Goal: Task Accomplishment & Management: Use online tool/utility

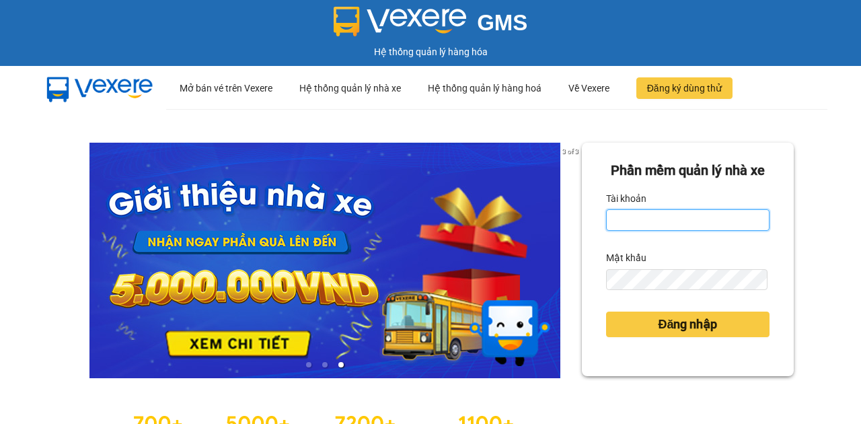
click at [635, 231] on input "Tài khoản" at bounding box center [687, 220] width 163 height 22
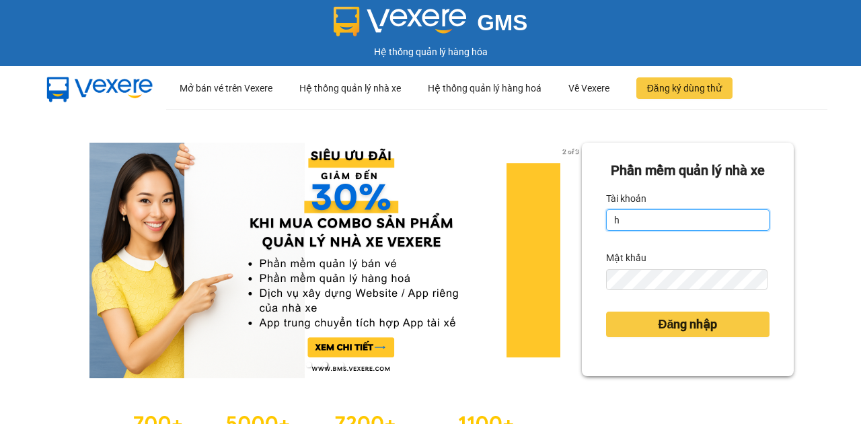
type input "hocviecdn.hhg"
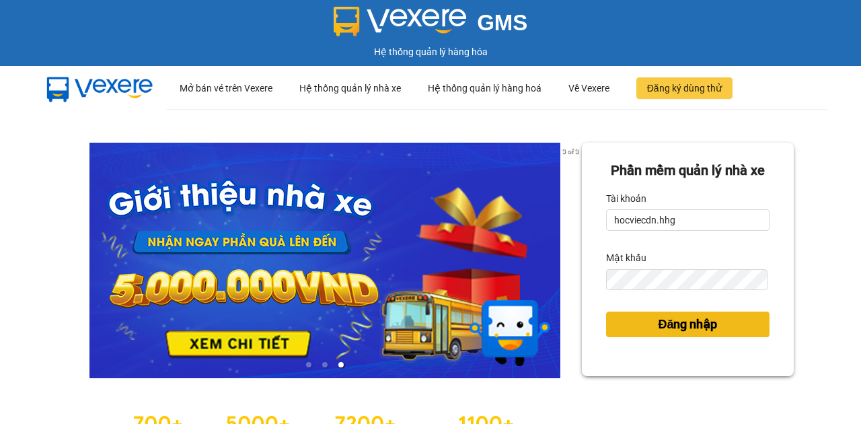
click at [658, 337] on button "Đăng nhập" at bounding box center [687, 324] width 163 height 26
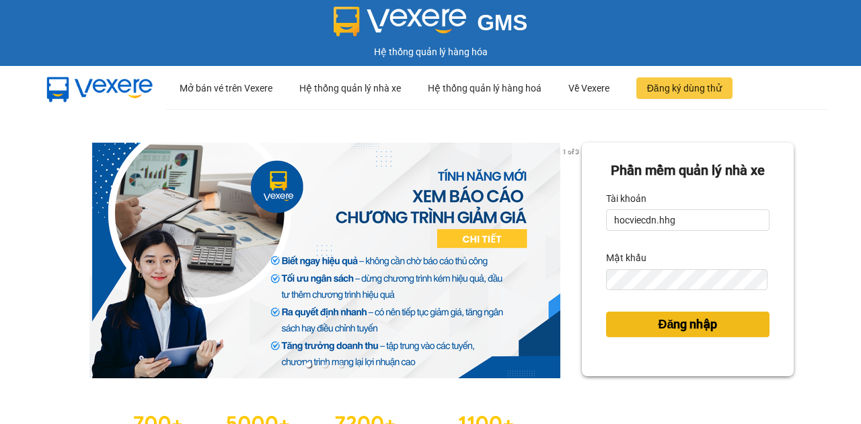
click at [658, 334] on span "Đăng nhập" at bounding box center [687, 324] width 59 height 19
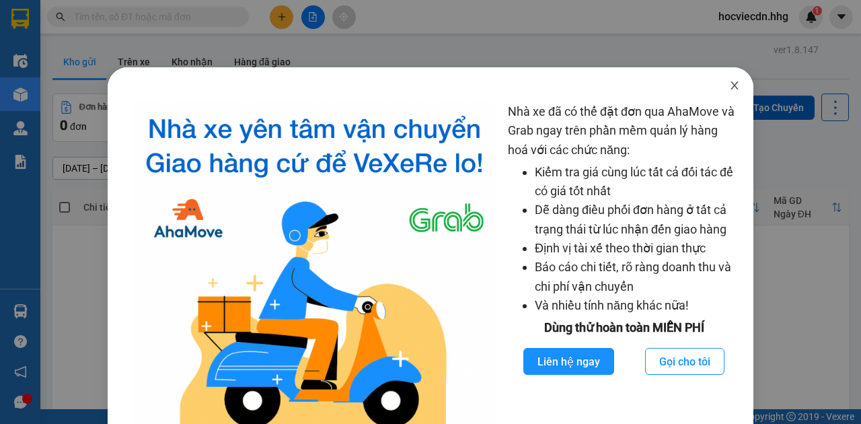
click at [729, 87] on icon "close" at bounding box center [734, 85] width 11 height 11
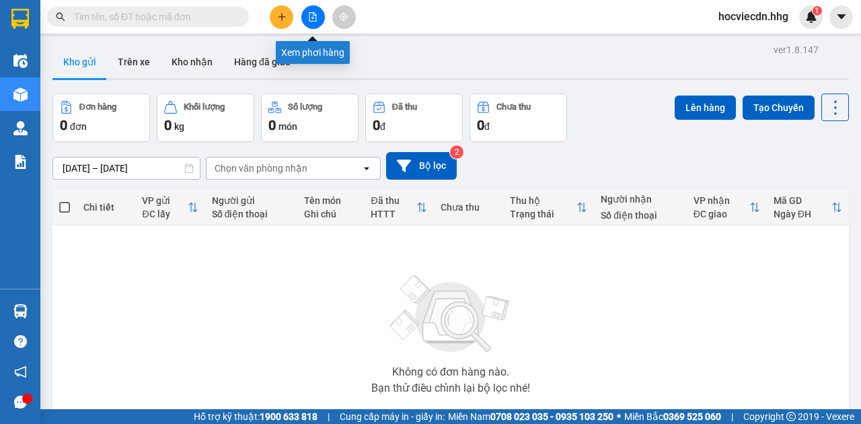
click at [316, 17] on icon "file-add" at bounding box center [312, 16] width 9 height 9
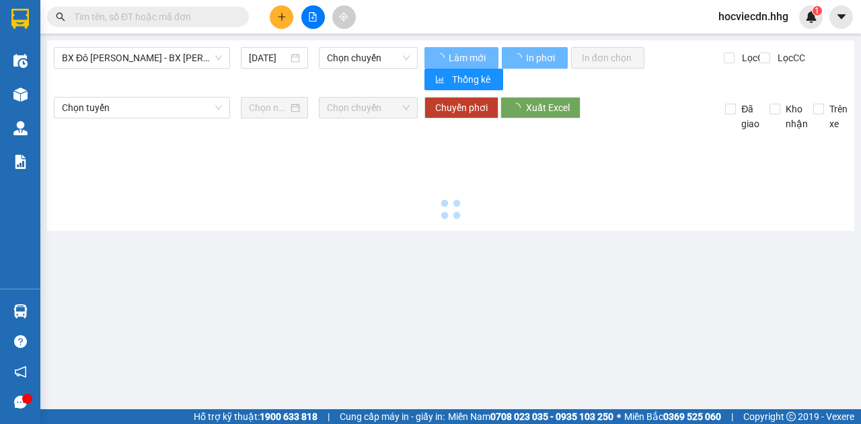
type input "[DATE]"
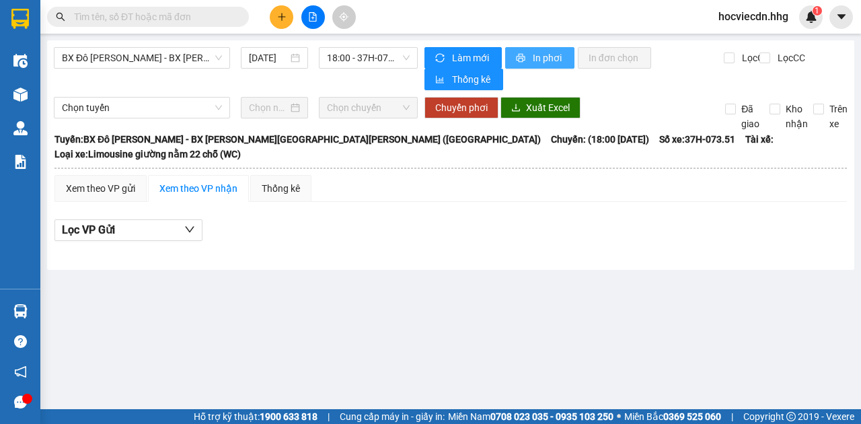
click at [512, 58] on button "In phơi" at bounding box center [539, 58] width 69 height 22
click at [313, 21] on icon "file-add" at bounding box center [312, 16] width 7 height 9
click at [316, 20] on icon "file-add" at bounding box center [312, 16] width 7 height 9
click at [316, 19] on icon "file-add" at bounding box center [312, 16] width 7 height 9
click at [199, 57] on span "BX Đô [PERSON_NAME] - BX [PERSON_NAME][GEOGRAPHIC_DATA][PERSON_NAME] ([GEOGRAPH…" at bounding box center [142, 58] width 160 height 20
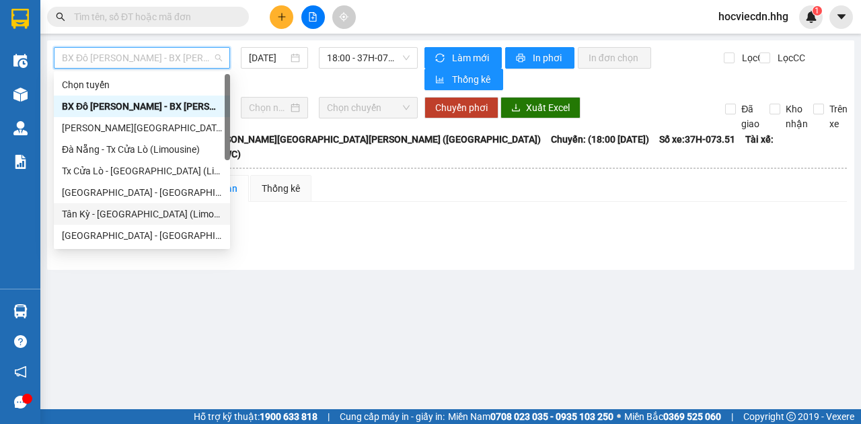
click at [112, 217] on div "Tân Kỳ - [GEOGRAPHIC_DATA] (Limousine)" at bounding box center [142, 213] width 160 height 15
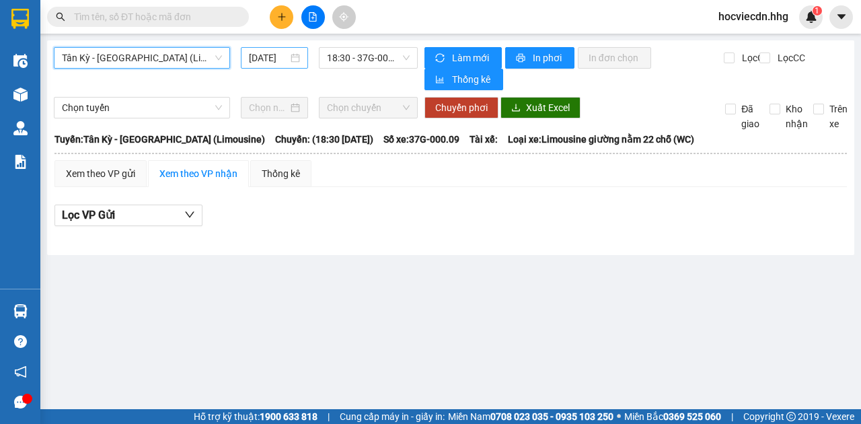
click at [276, 64] on input "[DATE]" at bounding box center [268, 57] width 39 height 15
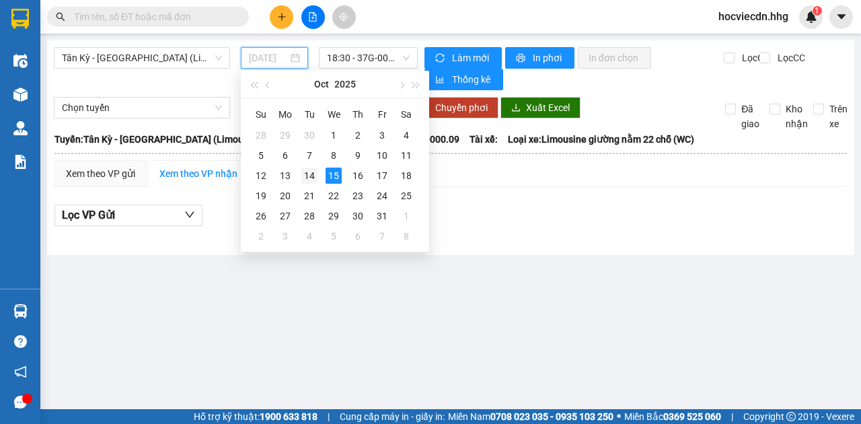
click at [308, 174] on div "14" at bounding box center [309, 175] width 16 height 16
type input "[DATE]"
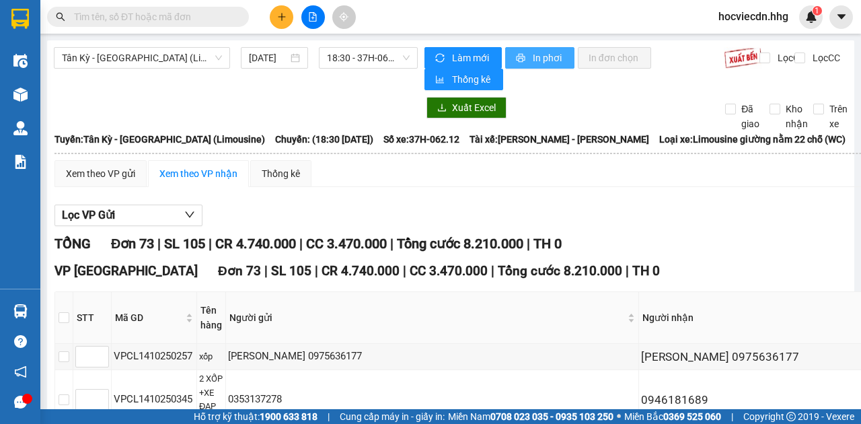
click at [522, 52] on button "In phơi" at bounding box center [539, 58] width 69 height 22
click at [541, 58] on span "In phơi" at bounding box center [548, 57] width 31 height 15
